Goal: Transaction & Acquisition: Purchase product/service

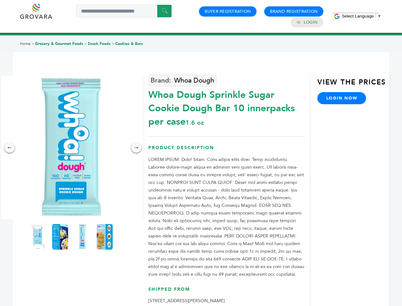
click at [362, 16] on span "Select Language" at bounding box center [358, 16] width 32 height 5
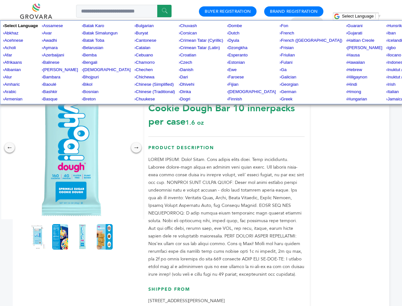
click at [71, 148] on img at bounding box center [71, 147] width 143 height 143
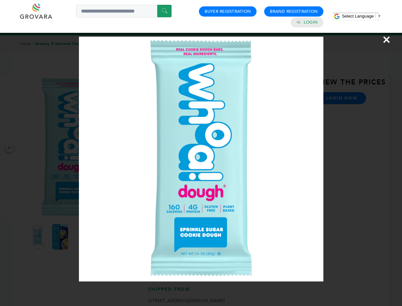
click at [10, 148] on div "×" at bounding box center [201, 153] width 402 height 306
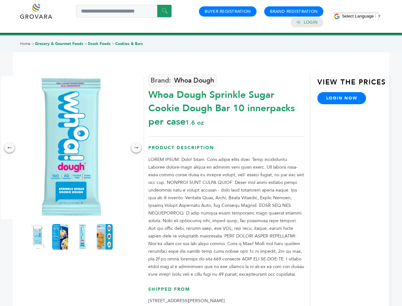
click at [136, 148] on div "→" at bounding box center [136, 147] width 10 height 10
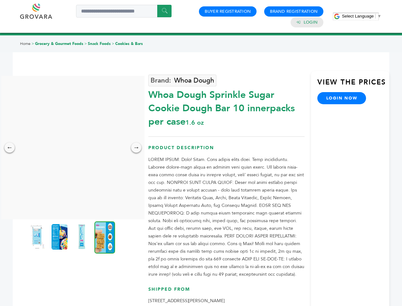
click at [38, 237] on img at bounding box center [37, 236] width 16 height 25
click at [0, 0] on div "×" at bounding box center [0, 0] width 0 height 0
click at [83, 237] on img at bounding box center [82, 236] width 16 height 25
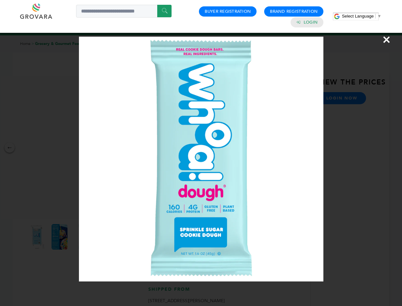
click at [105, 237] on div "×" at bounding box center [201, 153] width 402 height 306
